Goal: Check status: Check status

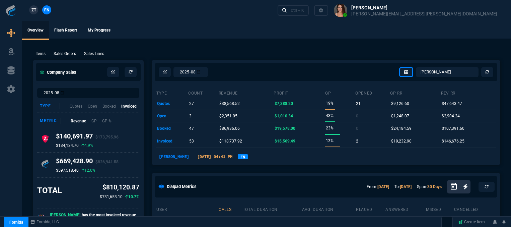
select select "32: [PERSON_NAME]"
click at [443, 72] on select "[PERSON_NAME] Over [PERSON_NAME] [PERSON_NAME] Seti [PERSON_NAME] Wafek [PERSON…" at bounding box center [447, 72] width 63 height 10
click at [417, 67] on select "[PERSON_NAME] Over [PERSON_NAME] [PERSON_NAME] Seti [PERSON_NAME] Wafek [PERSON…" at bounding box center [447, 72] width 63 height 10
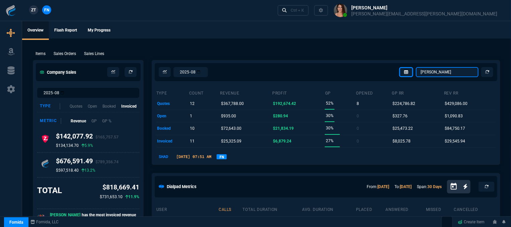
click at [439, 71] on select "[PERSON_NAME] Over [PERSON_NAME] [PERSON_NAME] Seti [PERSON_NAME] Wafek [PERSON…" at bounding box center [447, 72] width 63 height 10
select select "12: [PERSON_NAME]"
click at [417, 67] on select "[PERSON_NAME] Over [PERSON_NAME] [PERSON_NAME] Seti [PERSON_NAME] Wafek [PERSON…" at bounding box center [447, 72] width 63 height 10
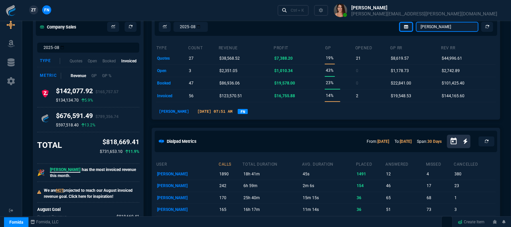
scroll to position [33, 0]
